Goal: Task Accomplishment & Management: Use online tool/utility

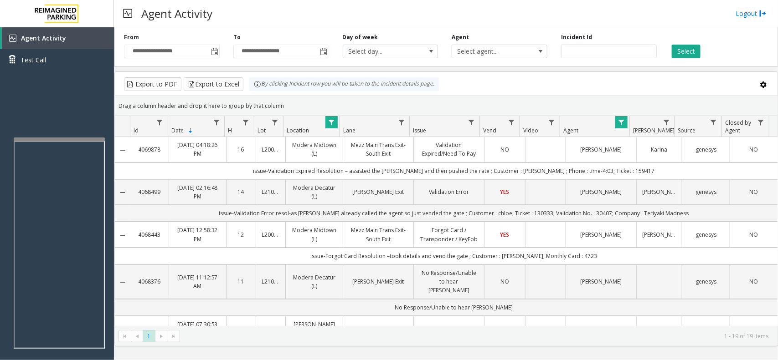
click at [377, 166] on td "issue-Validation Expired Resolution – assisted the [PERSON_NAME] and then pushe…" at bounding box center [453, 171] width 647 height 17
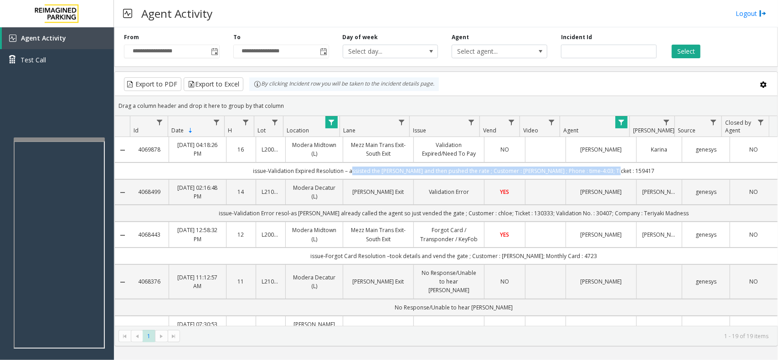
drag, startPoint x: 377, startPoint y: 166, endPoint x: 678, endPoint y: 171, distance: 300.7
click at [678, 171] on td "issue-Validation Expired Resolution – assisted the [PERSON_NAME] and then pushe…" at bounding box center [453, 171] width 647 height 17
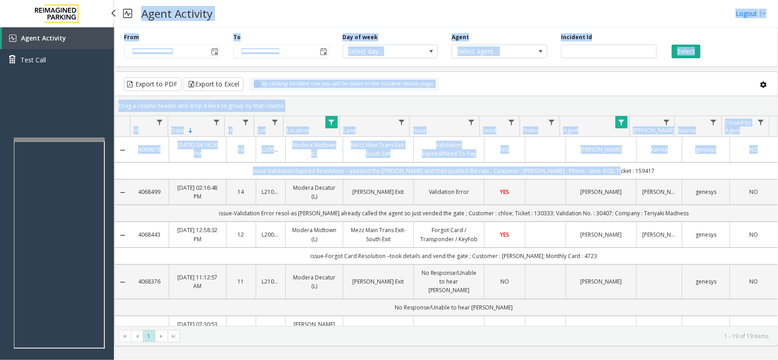
drag, startPoint x: 678, startPoint y: 171, endPoint x: 152, endPoint y: 16, distance: 548.5
click at [152, 16] on div "**********" at bounding box center [446, 180] width 664 height 360
click at [152, 16] on h3 "Agent Activity" at bounding box center [177, 13] width 80 height 22
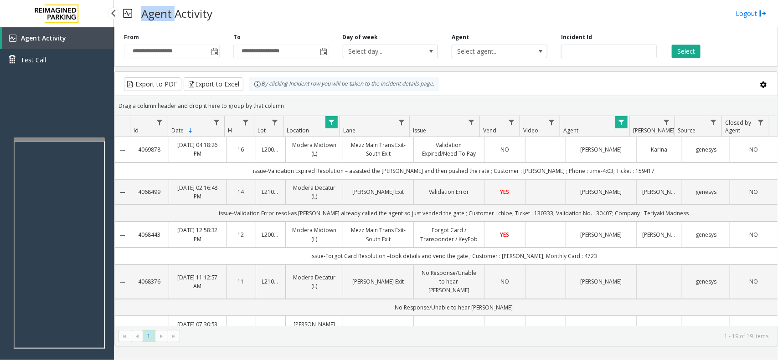
click at [152, 16] on h3 "Agent Activity" at bounding box center [177, 13] width 80 height 22
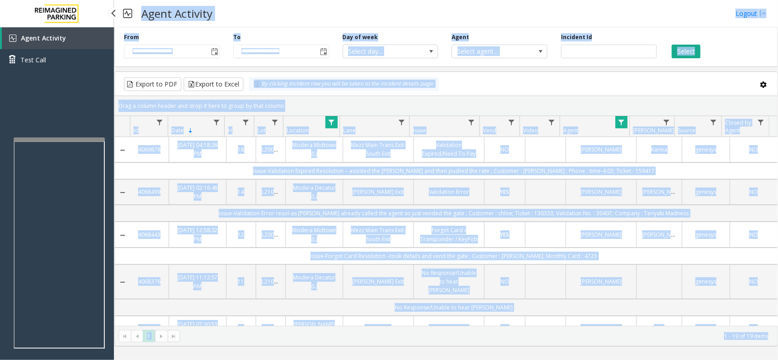
drag, startPoint x: 152, startPoint y: 16, endPoint x: 723, endPoint y: 387, distance: 681.3
click at [723, 360] on html "**********" at bounding box center [389, 180] width 778 height 360
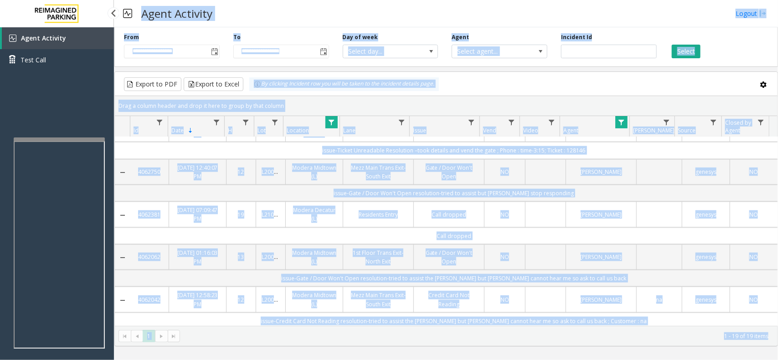
scroll to position [664, 0]
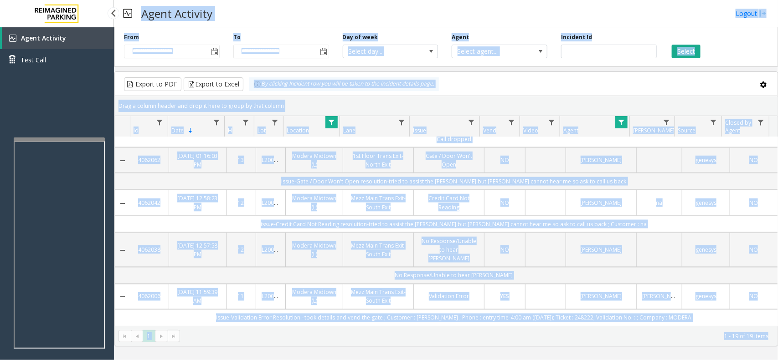
click at [408, 10] on div "Agent Activity Logout" at bounding box center [446, 13] width 664 height 27
